Goal: Information Seeking & Learning: Learn about a topic

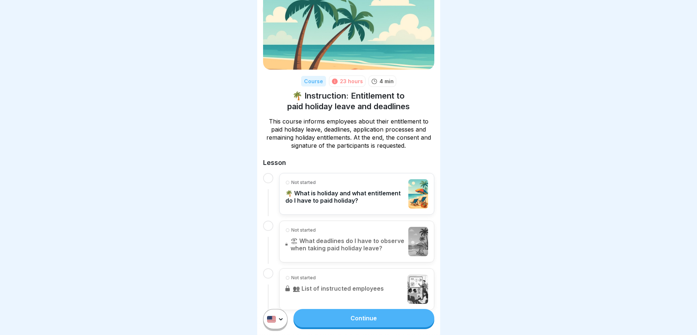
scroll to position [5, 0]
click at [339, 189] on p "🌴 What is holiday and what entitlement do I have to paid holiday?" at bounding box center [346, 196] width 120 height 15
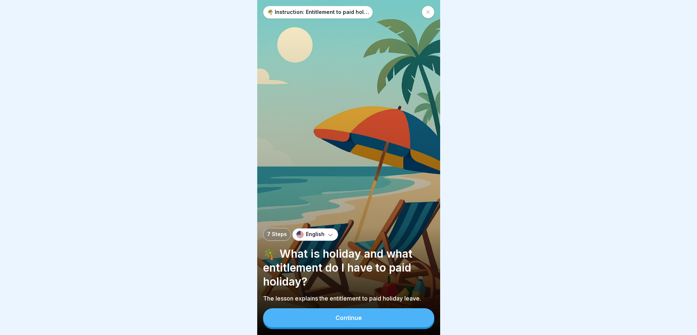
scroll to position [5, 0]
click at [382, 314] on button "Continue" at bounding box center [348, 317] width 171 height 19
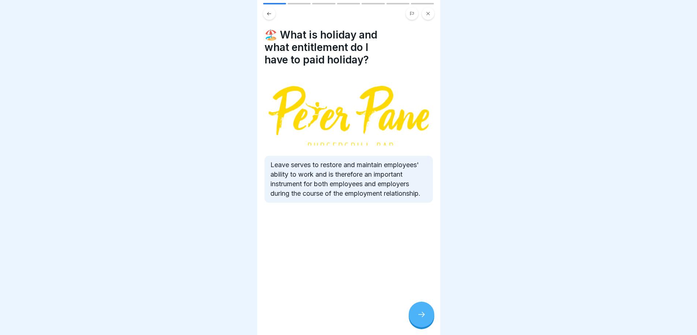
click at [419, 311] on div at bounding box center [422, 314] width 26 height 26
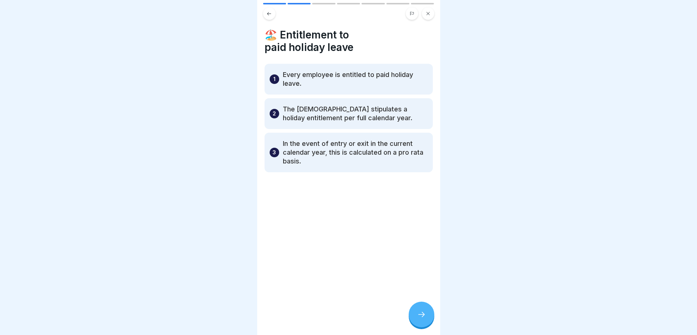
click at [420, 315] on icon at bounding box center [421, 314] width 9 height 9
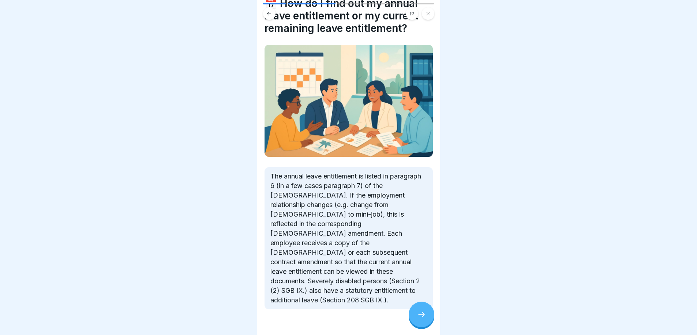
scroll to position [32, 0]
click at [417, 319] on div at bounding box center [422, 314] width 26 height 26
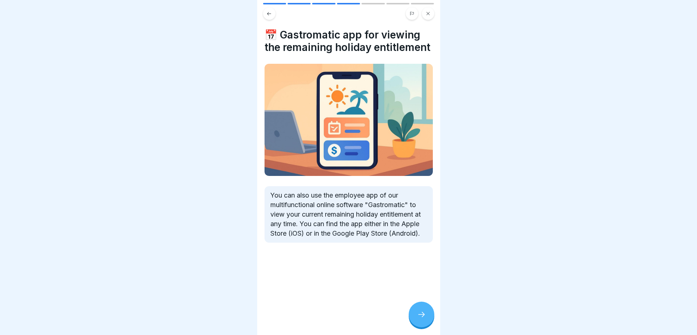
click at [429, 317] on div at bounding box center [422, 314] width 26 height 26
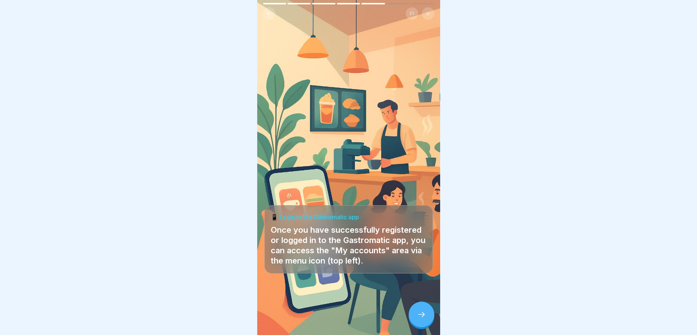
click at [426, 318] on icon at bounding box center [421, 314] width 9 height 9
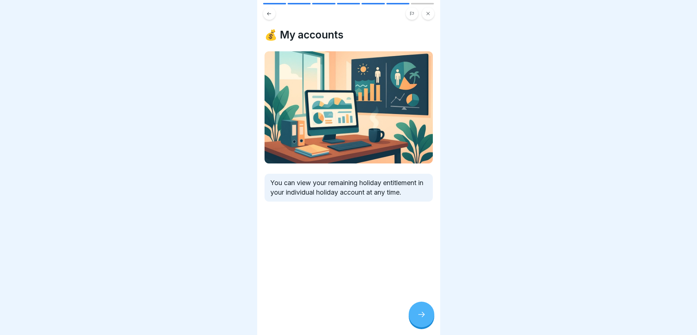
click at [429, 316] on div at bounding box center [422, 314] width 26 height 26
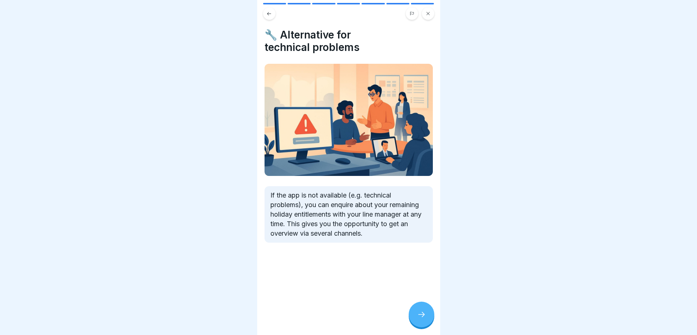
click at [429, 316] on div at bounding box center [422, 314] width 26 height 26
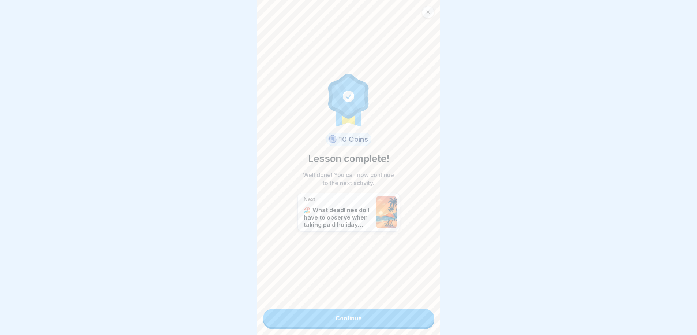
click at [385, 310] on link "Continue" at bounding box center [348, 318] width 171 height 18
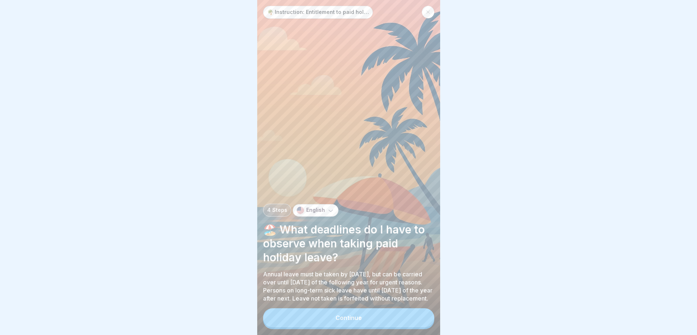
click at [404, 327] on button "Continue" at bounding box center [348, 317] width 171 height 19
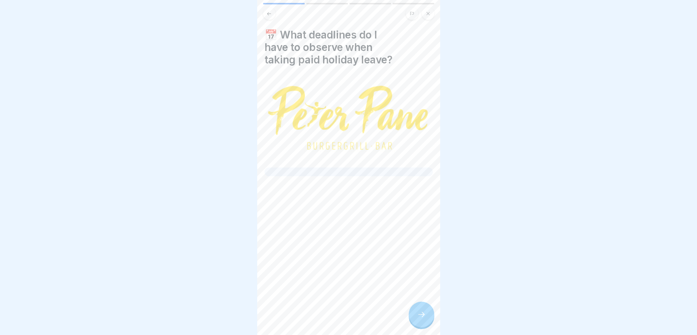
click at [416, 319] on div at bounding box center [422, 314] width 26 height 26
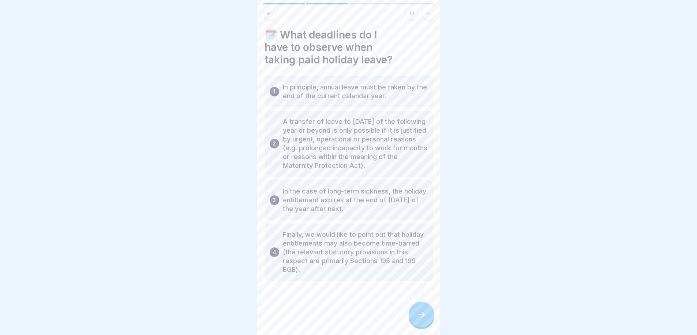
click at [419, 316] on div at bounding box center [422, 314] width 26 height 26
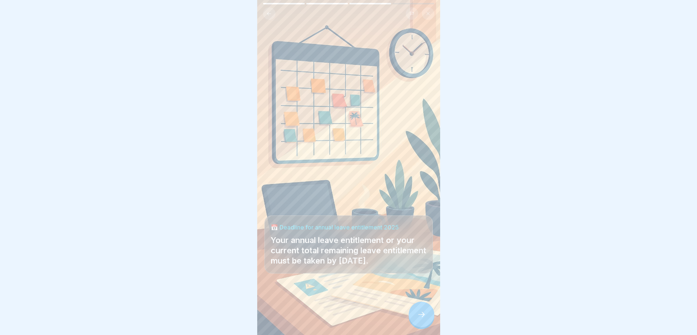
click at [419, 316] on div at bounding box center [422, 314] width 26 height 26
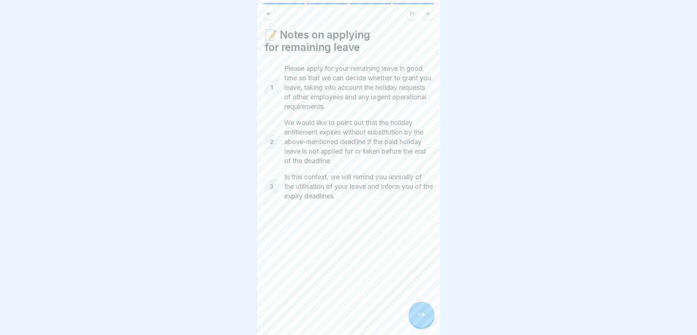
click at [419, 316] on div at bounding box center [422, 314] width 26 height 26
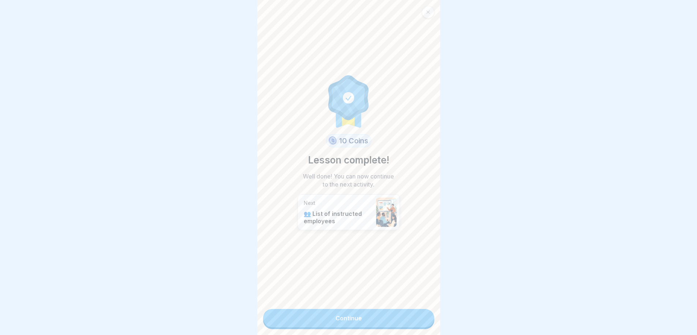
click at [419, 316] on link "Continue" at bounding box center [348, 318] width 171 height 18
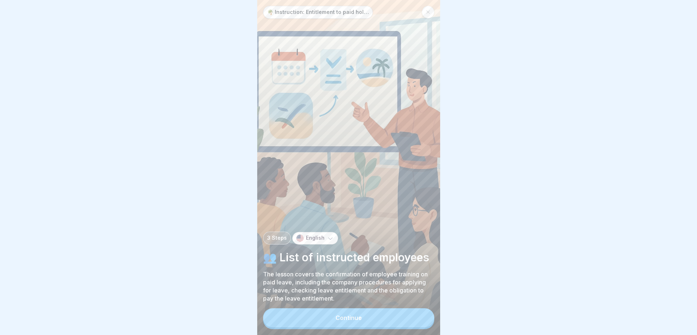
click at [405, 319] on button "Continue" at bounding box center [348, 317] width 171 height 19
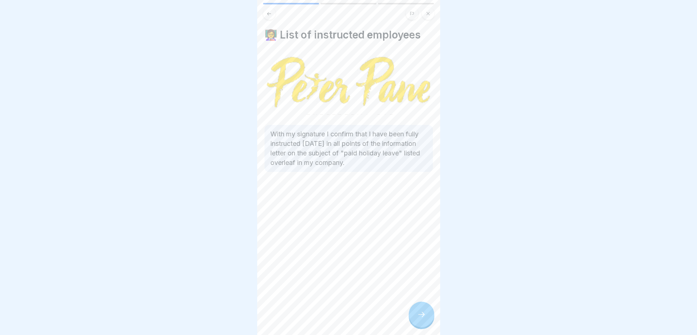
click at [417, 318] on div at bounding box center [422, 314] width 26 height 26
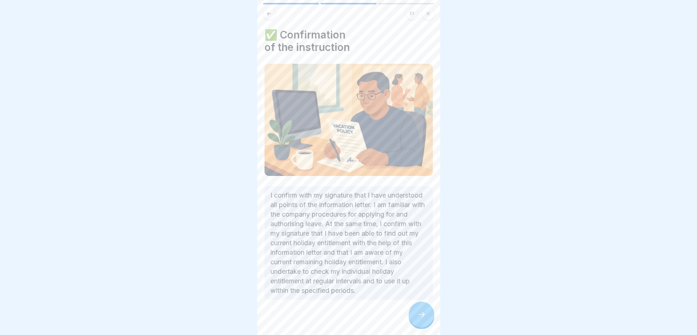
click at [417, 318] on div at bounding box center [422, 314] width 26 height 26
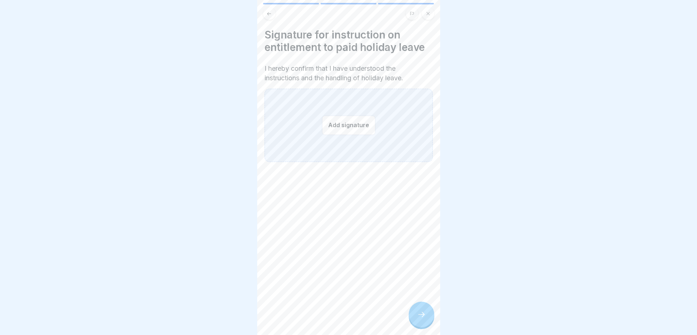
click at [429, 10] on button at bounding box center [428, 13] width 12 height 12
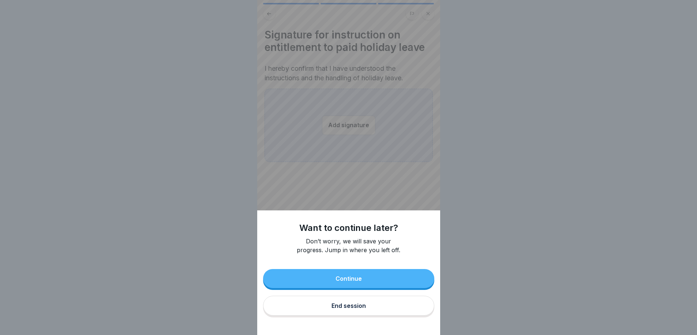
click at [387, 310] on button "End session" at bounding box center [348, 305] width 171 height 20
